Goal: Task Accomplishment & Management: Manage account settings

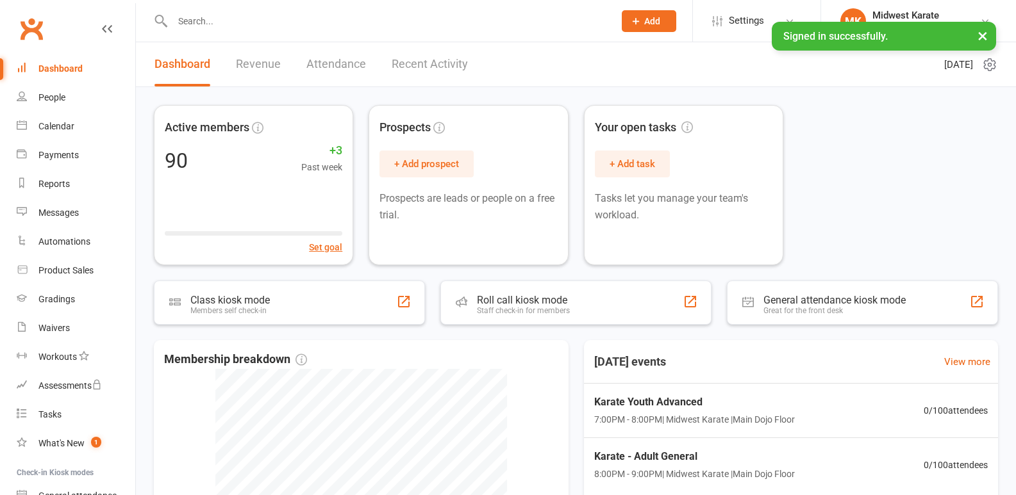
click at [368, 26] on input "text" at bounding box center [387, 21] width 436 height 18
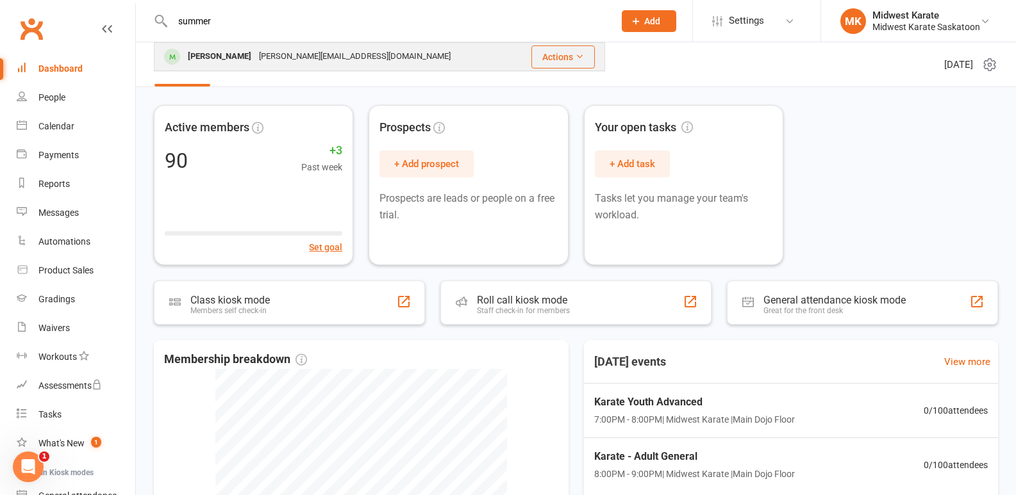
type input "summer"
click at [316, 55] on div "[PERSON_NAME][EMAIL_ADDRESS][DOMAIN_NAME]" at bounding box center [354, 56] width 199 height 19
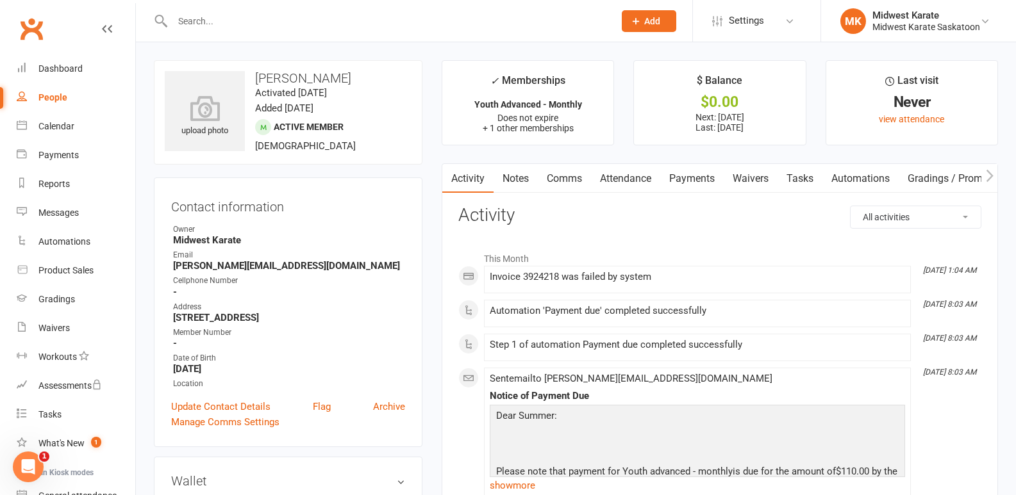
click at [699, 178] on link "Payments" at bounding box center [691, 178] width 63 height 29
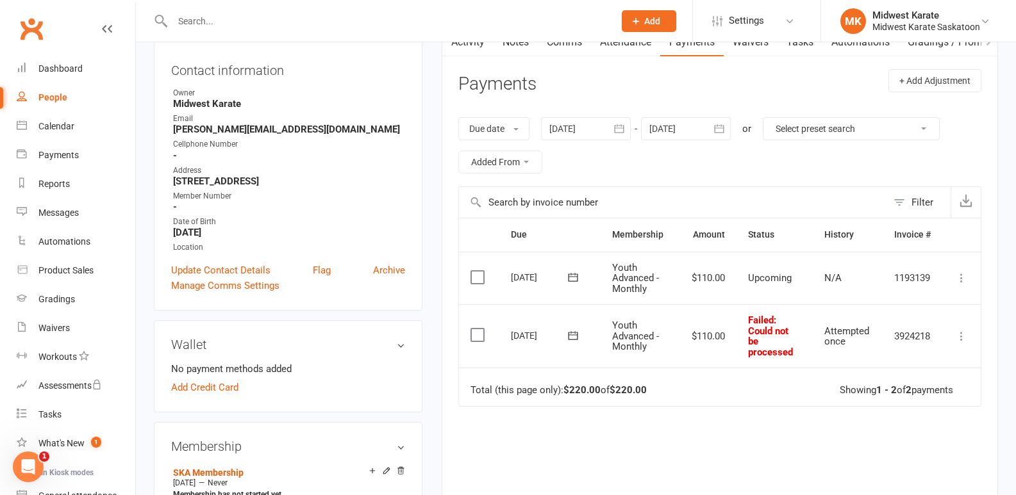
scroll to position [192, 0]
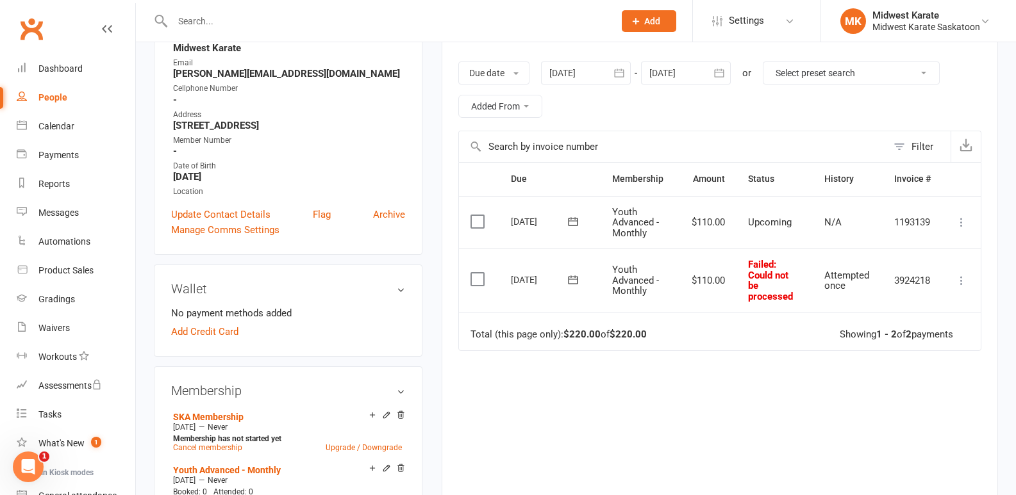
click at [477, 278] on label at bounding box center [478, 279] width 17 height 13
click at [477, 273] on input "checkbox" at bounding box center [474, 273] width 8 height 0
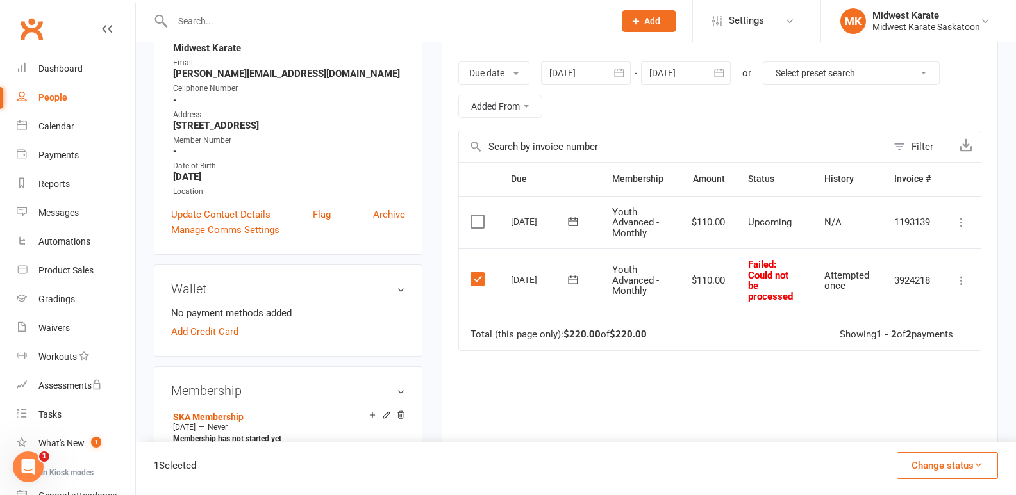
drag, startPoint x: 951, startPoint y: 470, endPoint x: 713, endPoint y: 413, distance: 244.4
click at [681, 420] on div "Due Contact Membership Amount Status History Invoice # Select this 01 Oct 2025 …" at bounding box center [719, 339] width 523 height 354
click at [933, 457] on button "Change status" at bounding box center [947, 465] width 101 height 27
click at [894, 388] on link "Paid (POS)" at bounding box center [933, 380] width 127 height 26
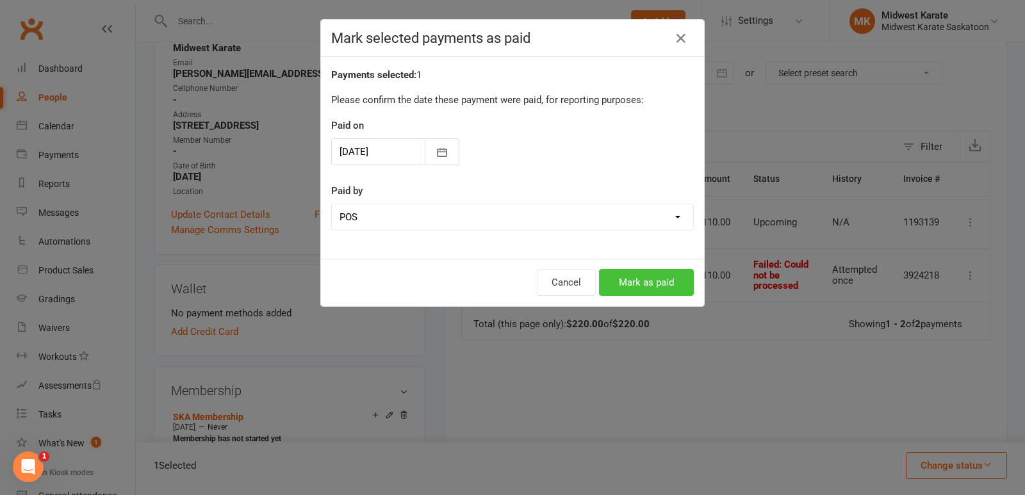
click at [674, 276] on button "Mark as paid" at bounding box center [646, 282] width 95 height 27
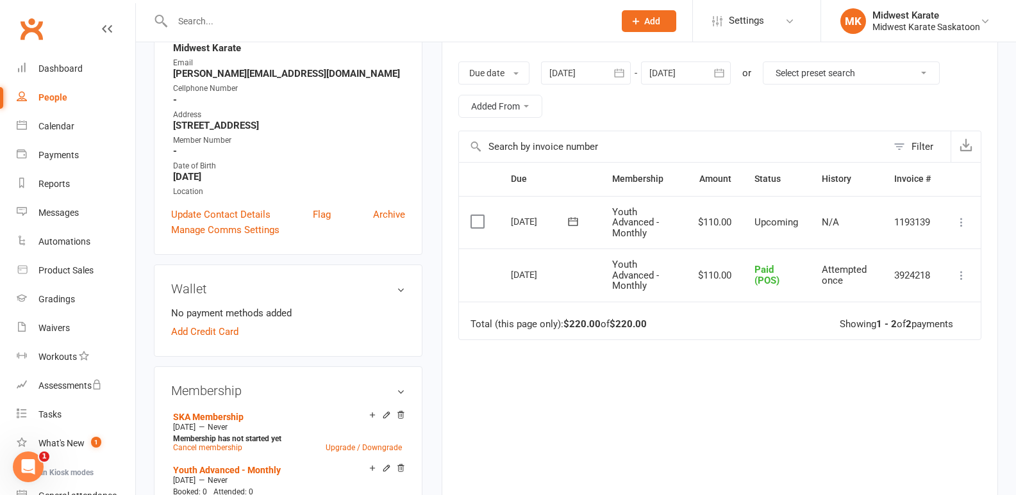
drag, startPoint x: 840, startPoint y: 451, endPoint x: 920, endPoint y: 455, distance: 80.2
click at [899, 454] on div "Due Contact Membership Amount Status History Invoice # Select this 01 Oct 2025 …" at bounding box center [719, 334] width 523 height 344
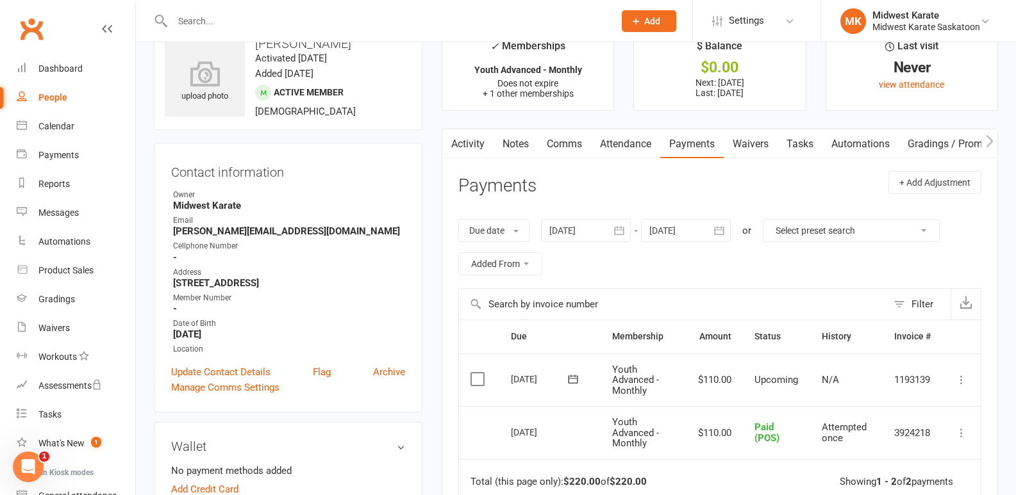
scroll to position [0, 0]
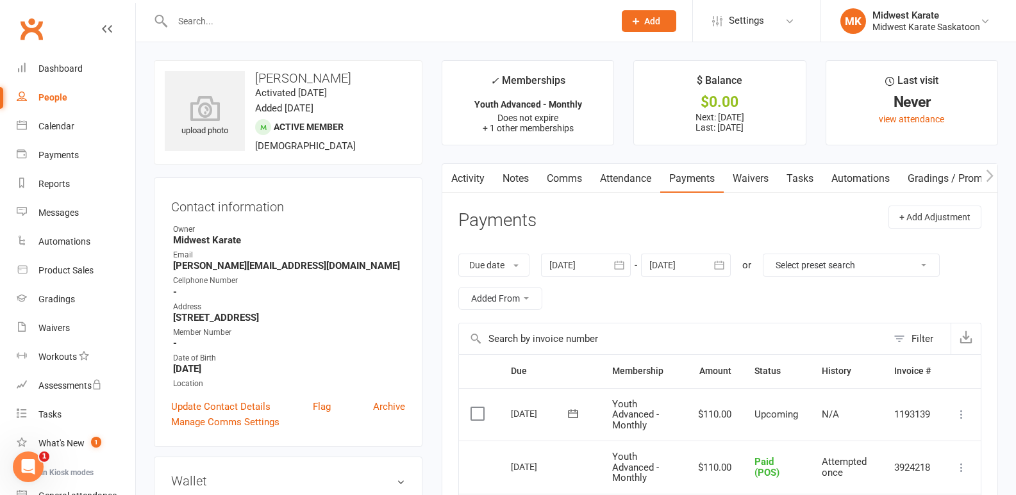
click at [56, 65] on div "Dashboard" at bounding box center [60, 68] width 44 height 10
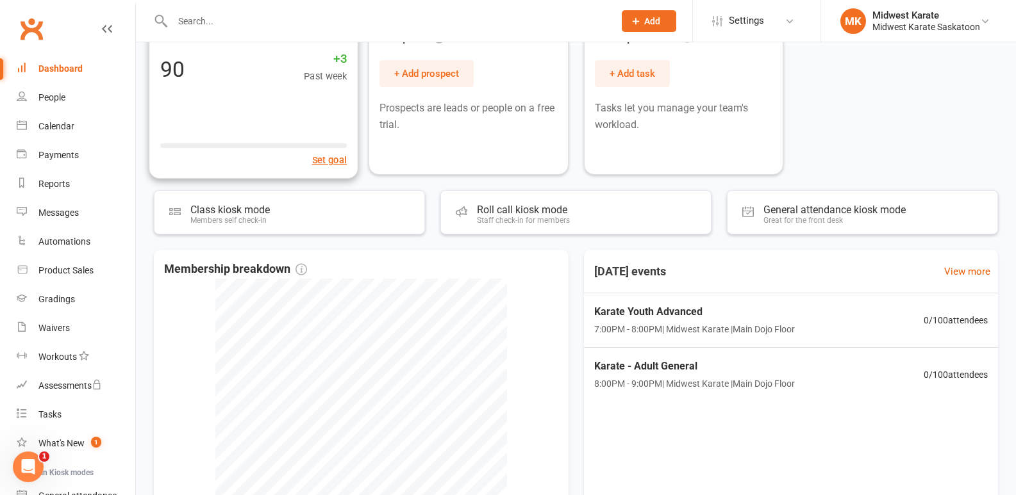
scroll to position [128, 0]
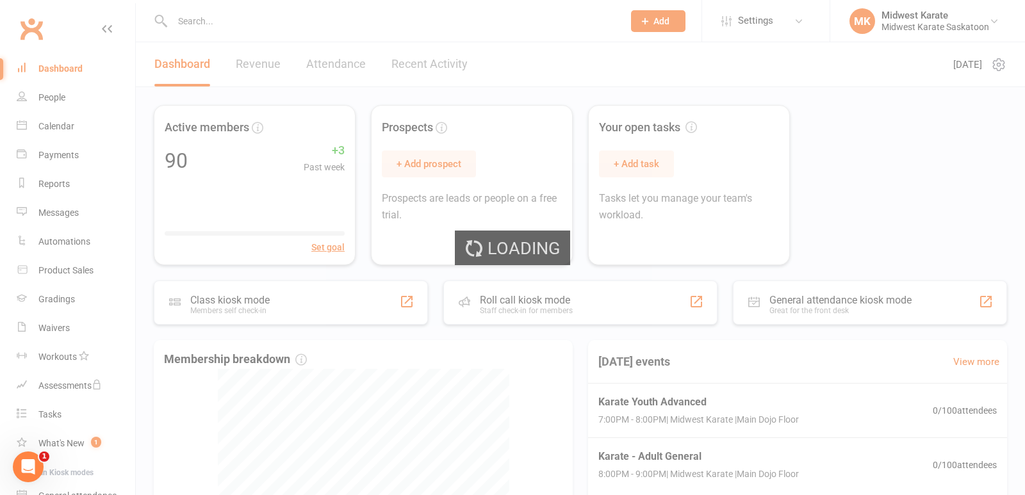
select select "100"
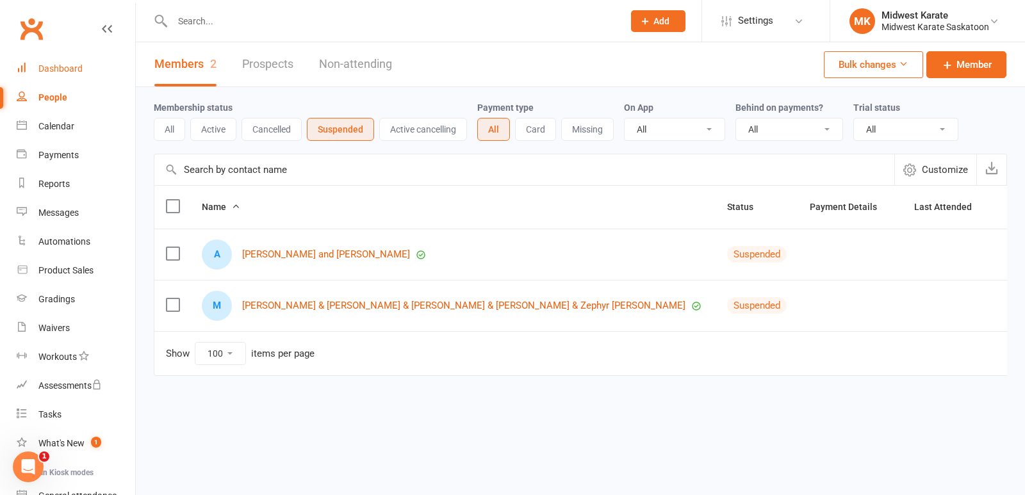
click at [65, 74] on link "Dashboard" at bounding box center [76, 68] width 119 height 29
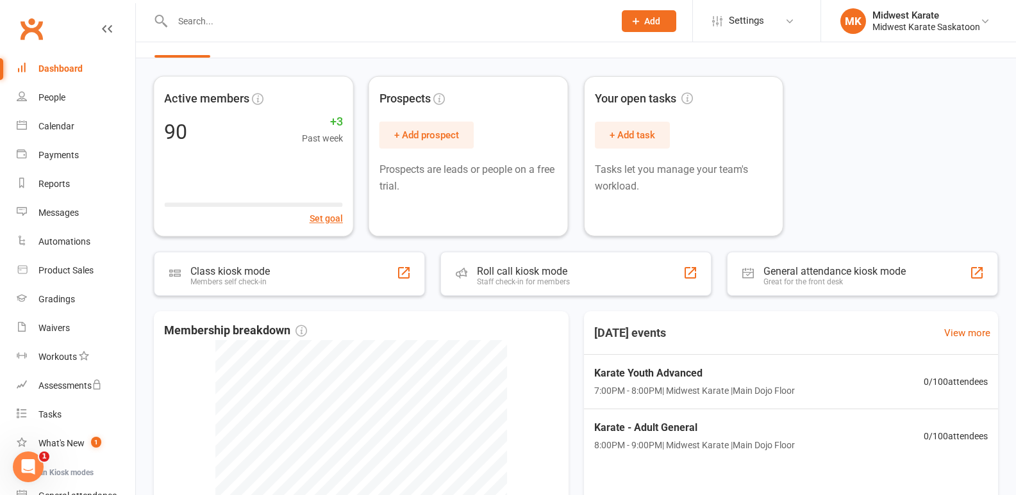
scroll to position [320, 0]
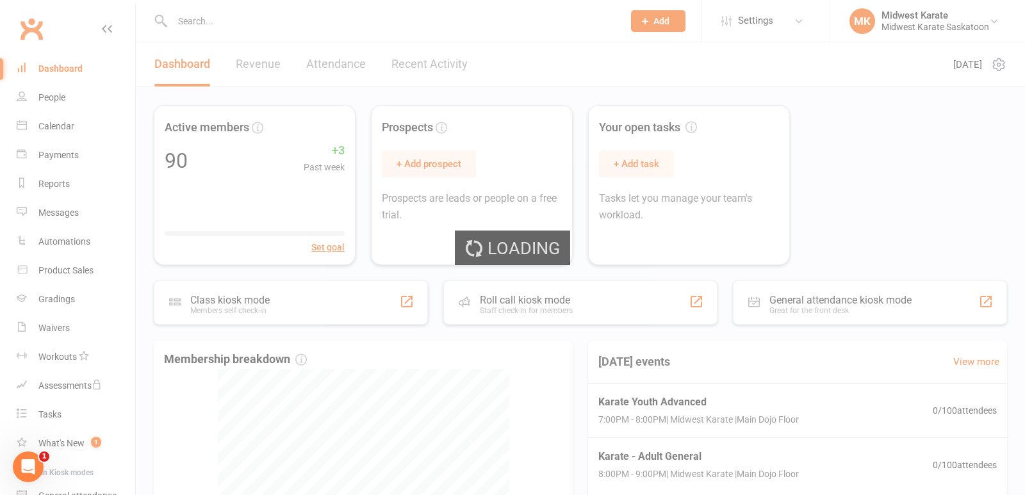
select select "no_trial"
select select "100"
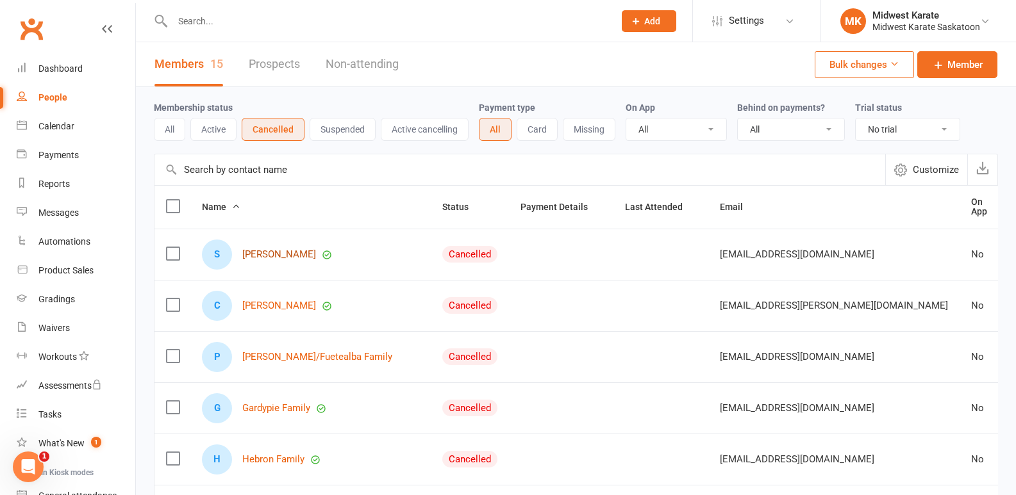
click at [265, 258] on link "[PERSON_NAME]" at bounding box center [279, 254] width 74 height 11
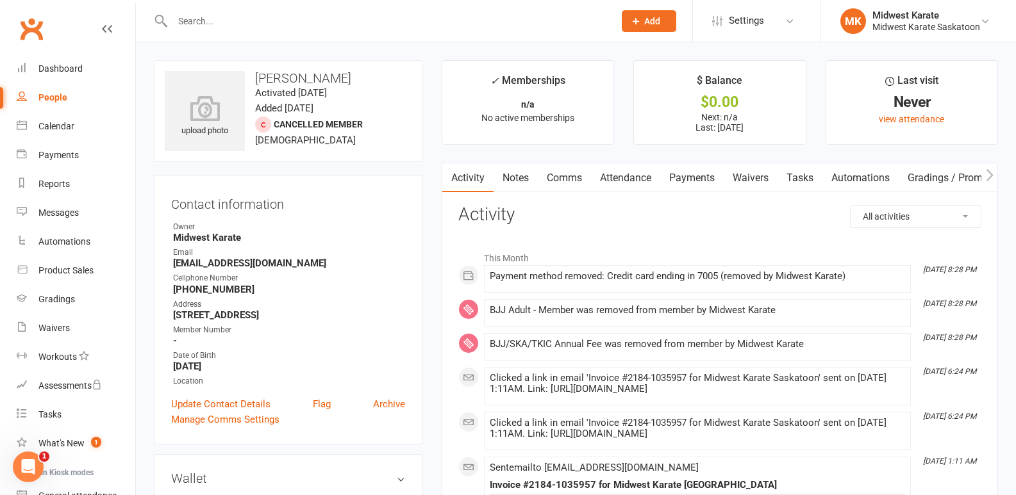
click at [617, 174] on link "Attendance" at bounding box center [625, 177] width 69 height 29
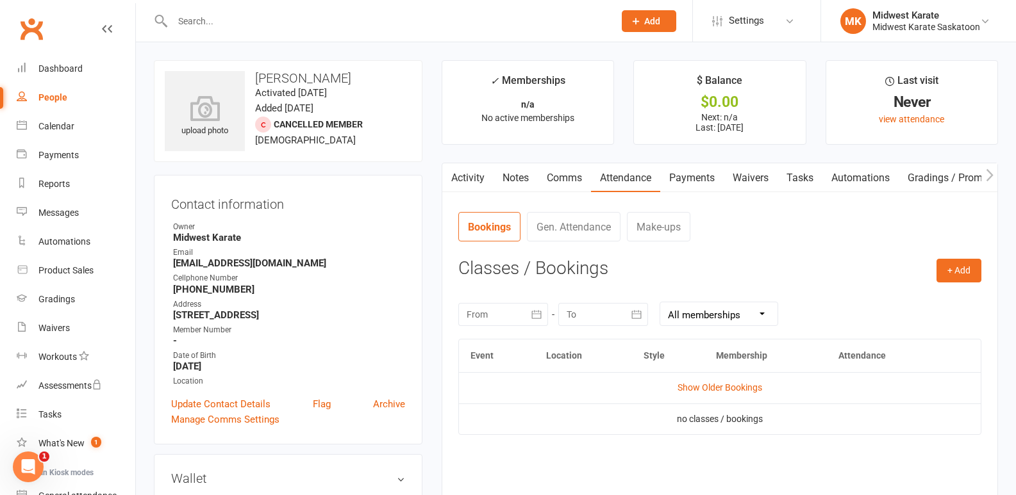
click at [510, 174] on link "Notes" at bounding box center [515, 177] width 44 height 29
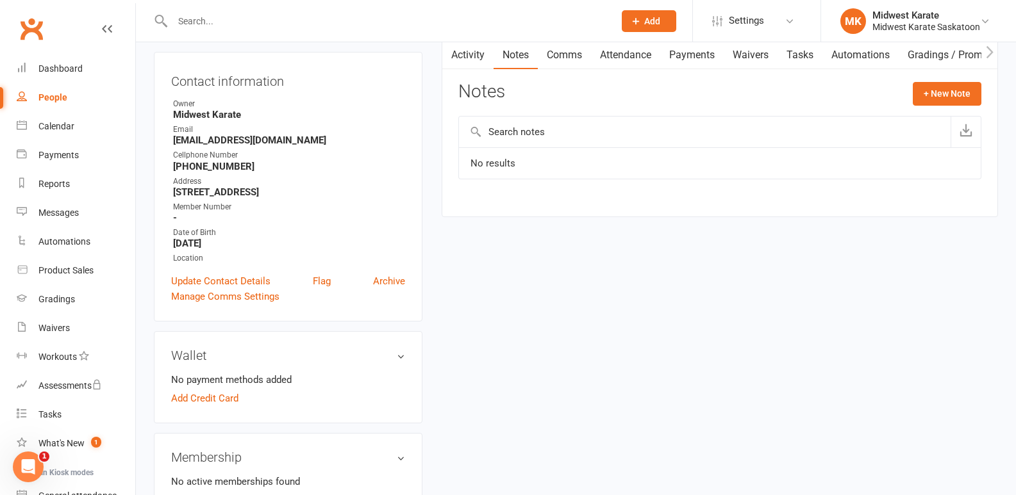
scroll to position [128, 0]
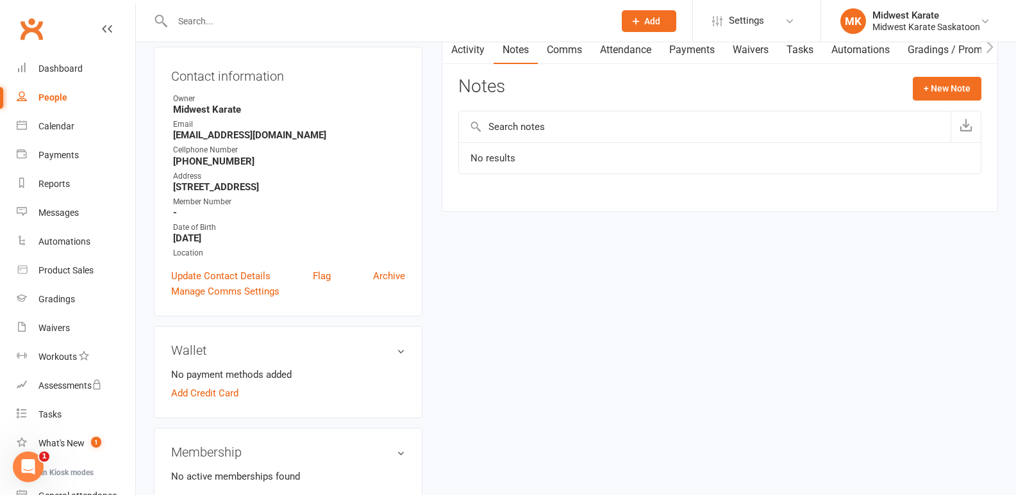
click at [659, 56] on link "Attendance" at bounding box center [625, 49] width 69 height 29
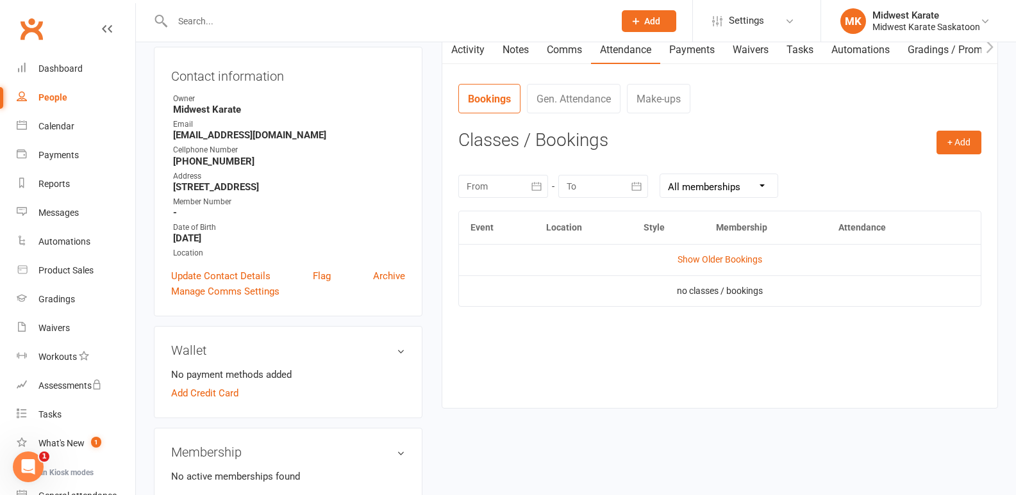
click at [673, 56] on link "Payments" at bounding box center [691, 49] width 63 height 29
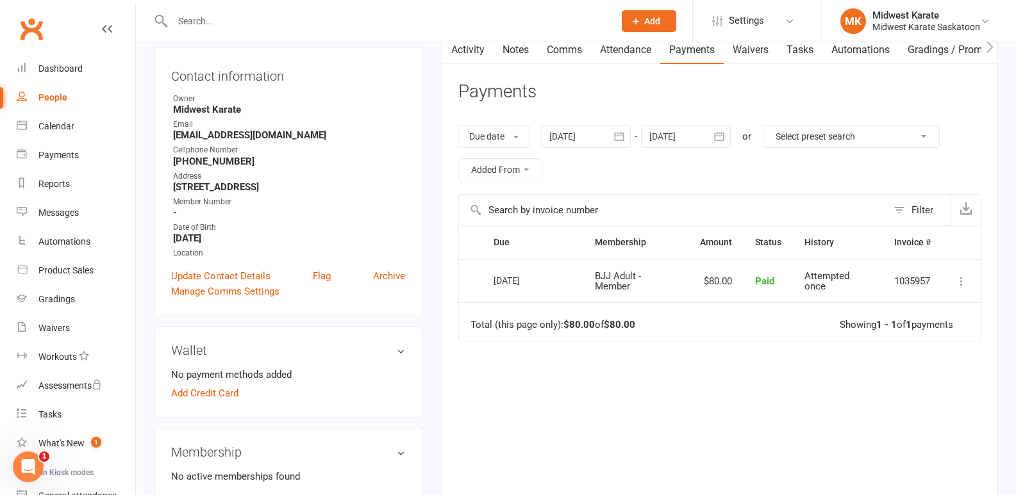
click at [630, 138] on button "button" at bounding box center [619, 136] width 23 height 23
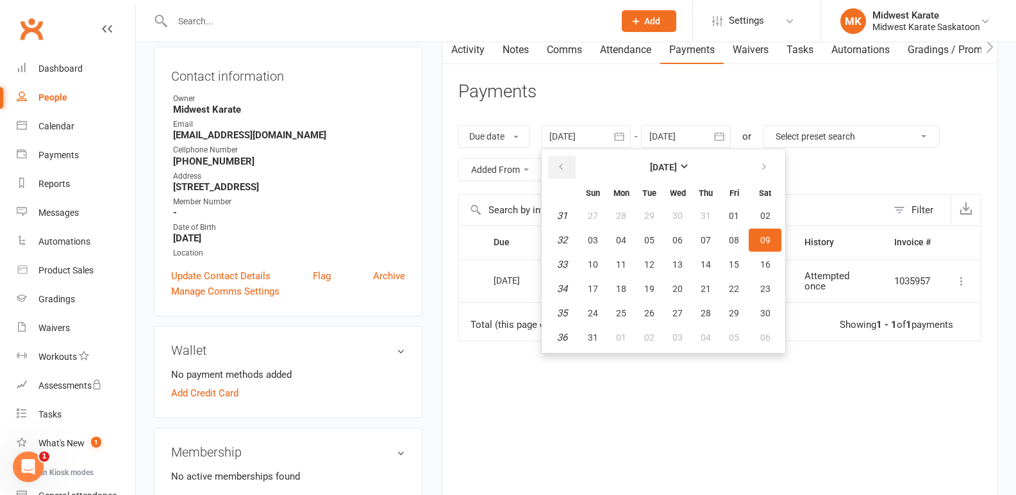
click at [567, 173] on button "button" at bounding box center [562, 167] width 28 height 23
click at [611, 274] on button "16" at bounding box center [621, 264] width 27 height 23
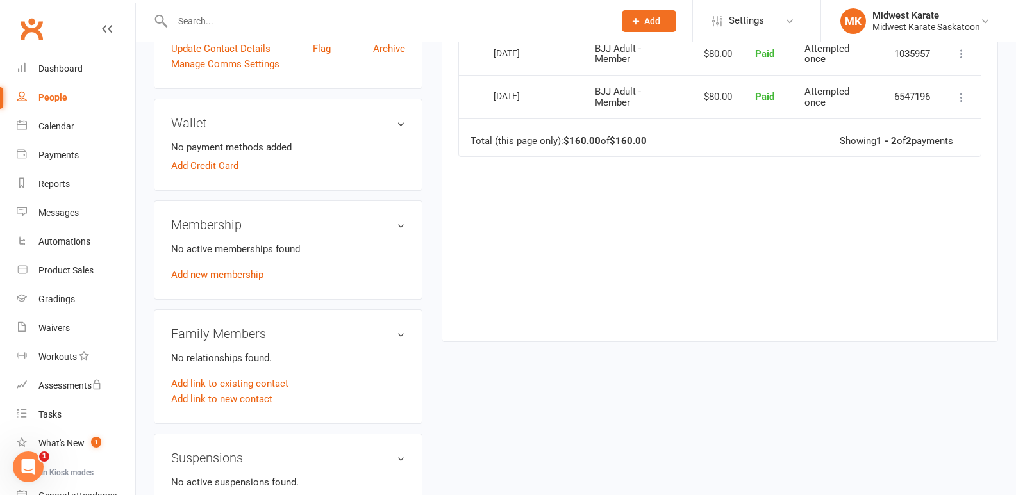
scroll to position [192, 0]
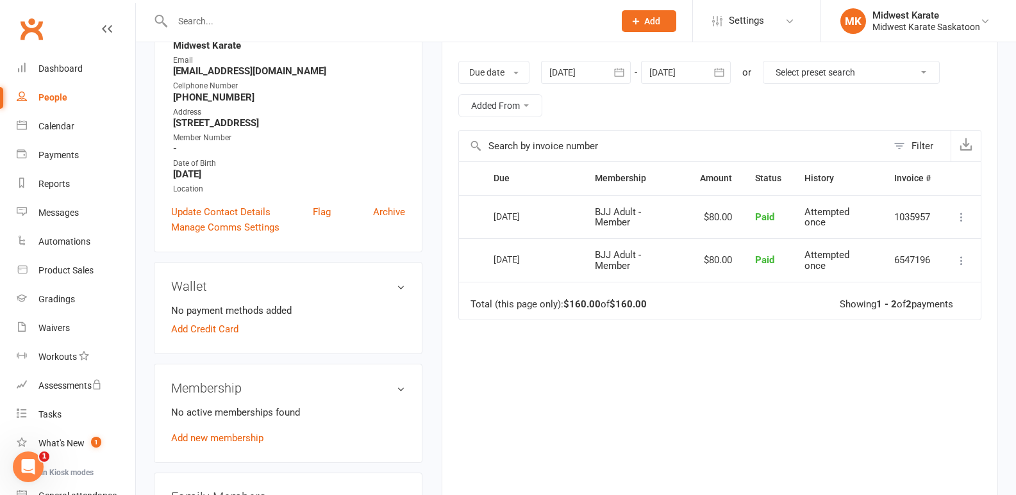
click at [623, 66] on icon "button" at bounding box center [619, 72] width 13 height 13
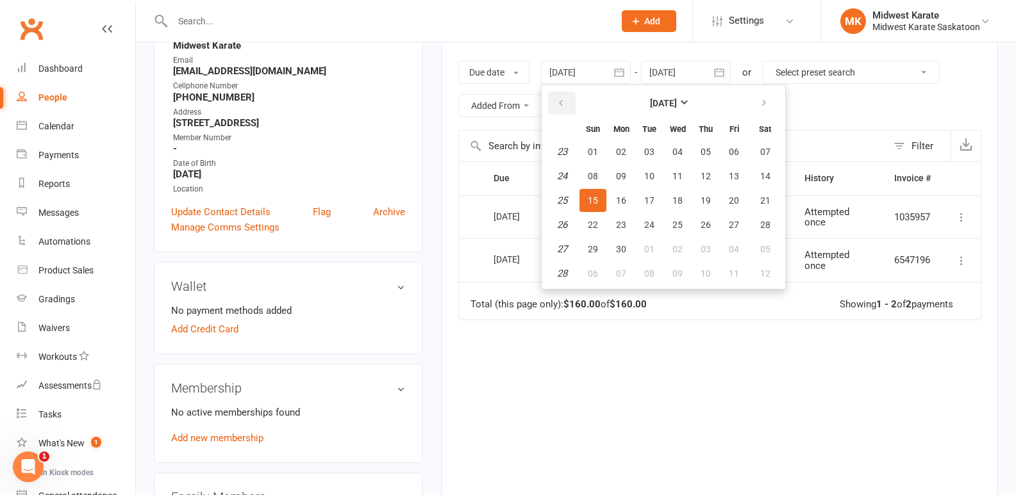
click at [568, 106] on button "button" at bounding box center [562, 103] width 28 height 23
click at [609, 244] on button "28" at bounding box center [621, 249] width 27 height 23
type input "[DATE]"
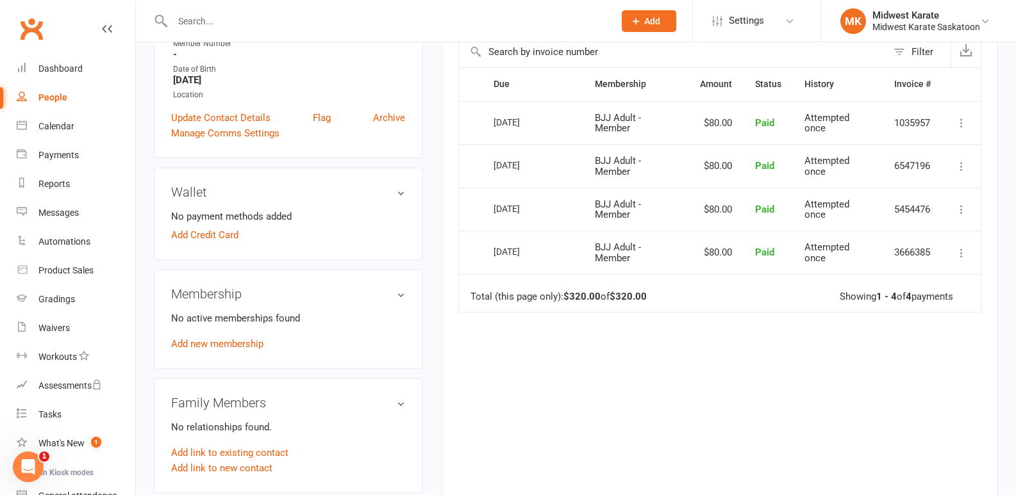
scroll to position [320, 0]
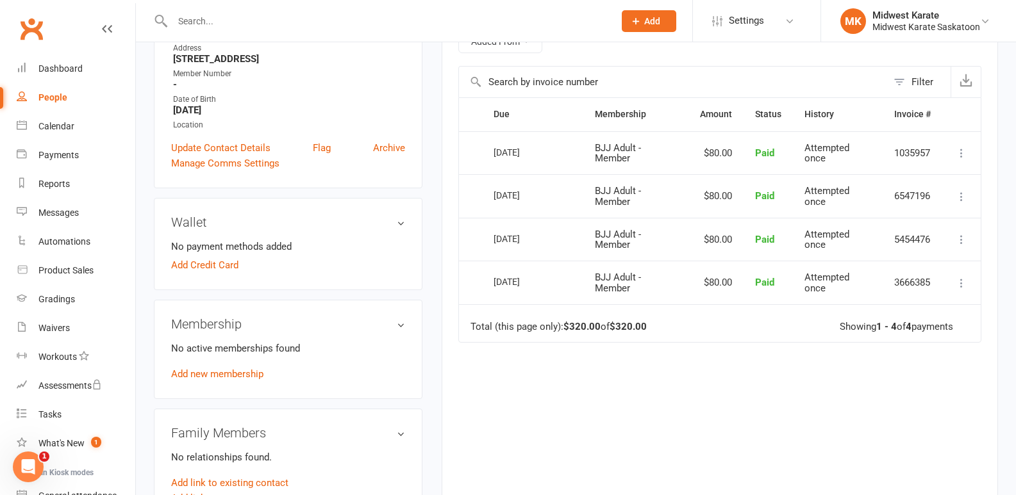
drag, startPoint x: 609, startPoint y: 240, endPoint x: 576, endPoint y: 223, distance: 37.8
click at [576, 223] on td "[DATE]" at bounding box center [532, 240] width 101 height 44
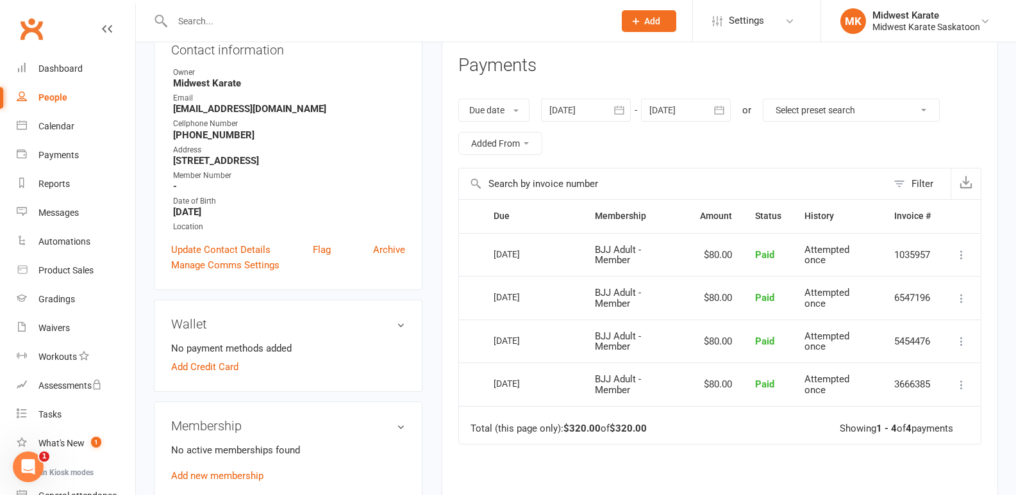
scroll to position [0, 0]
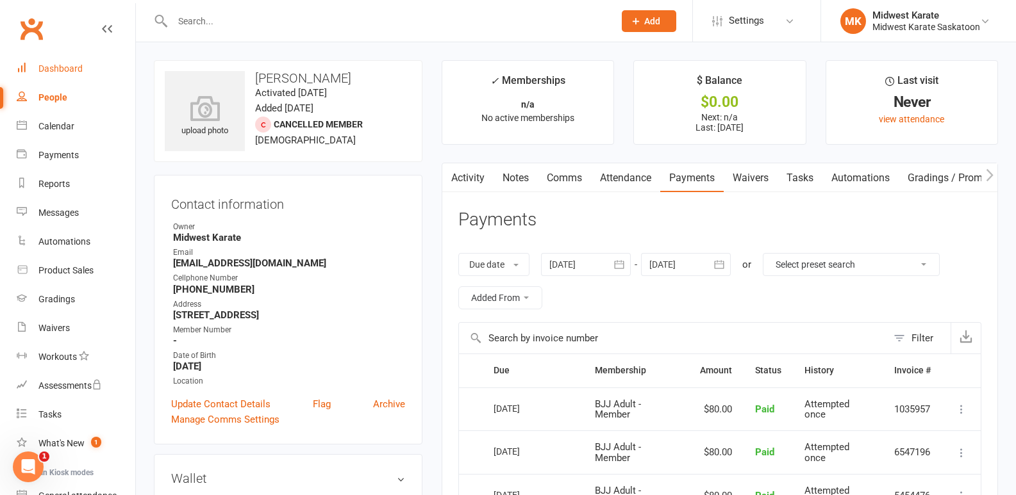
click at [91, 71] on link "Dashboard" at bounding box center [76, 68] width 119 height 29
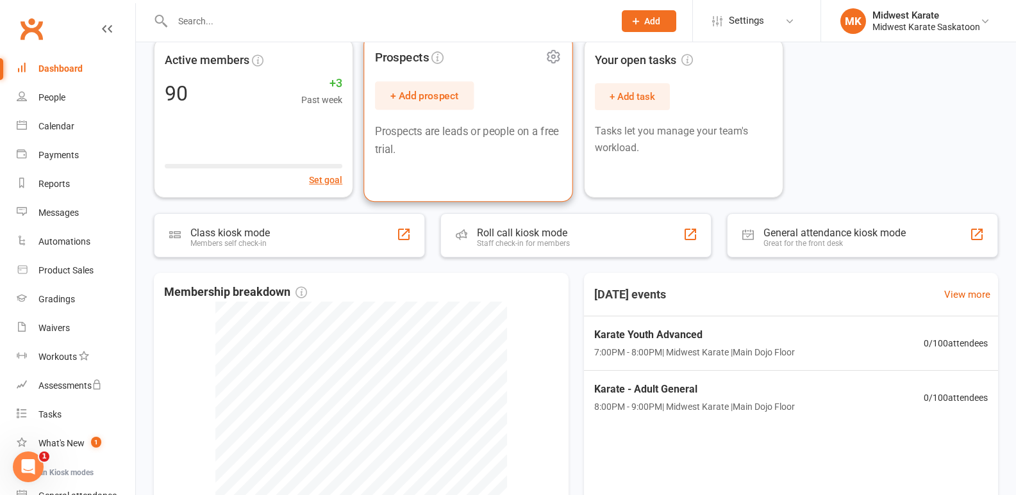
scroll to position [256, 0]
